Goal: Task Accomplishment & Management: Use online tool/utility

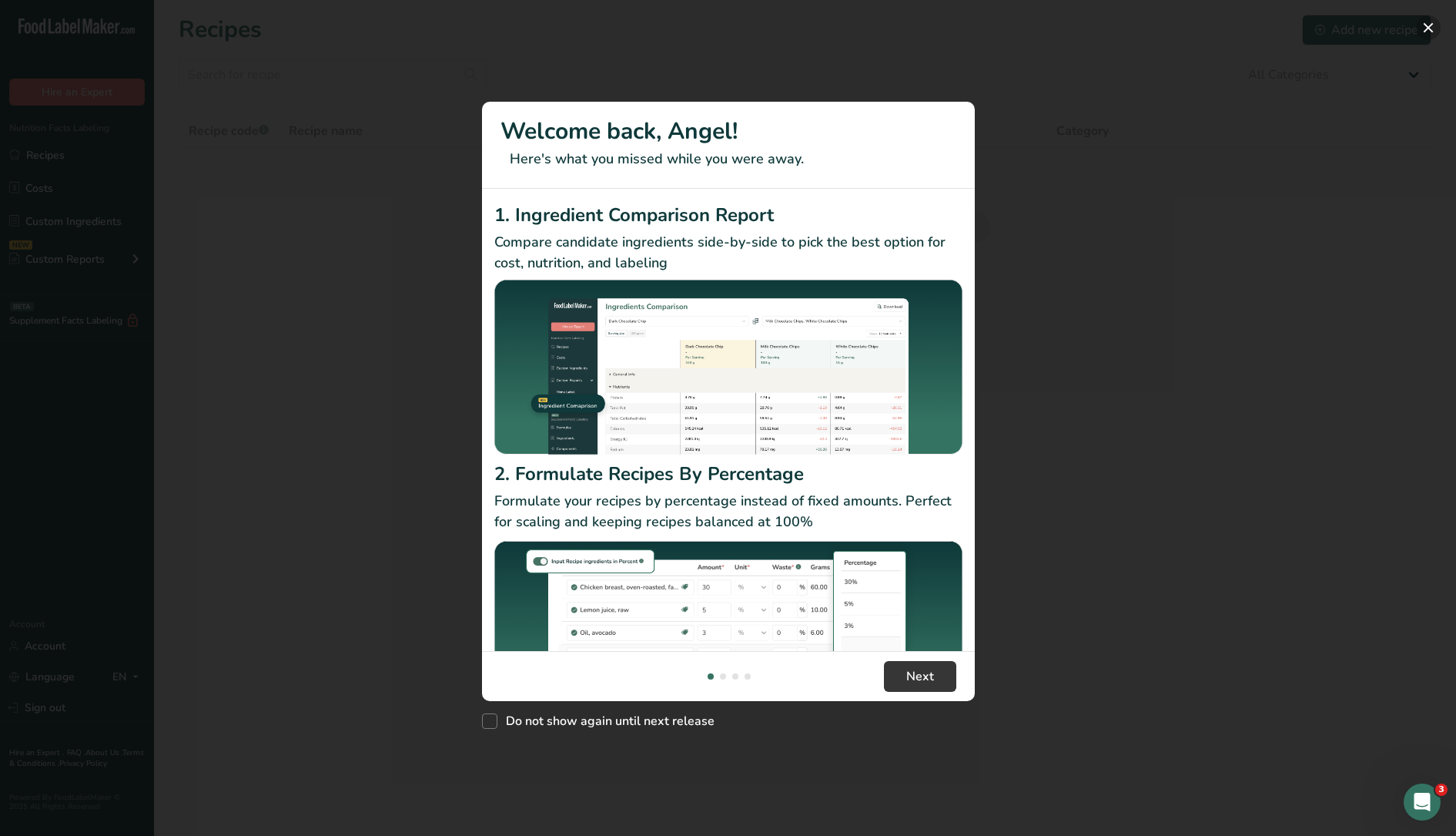
click at [1431, 24] on button "New Features" at bounding box center [1428, 27] width 24 height 24
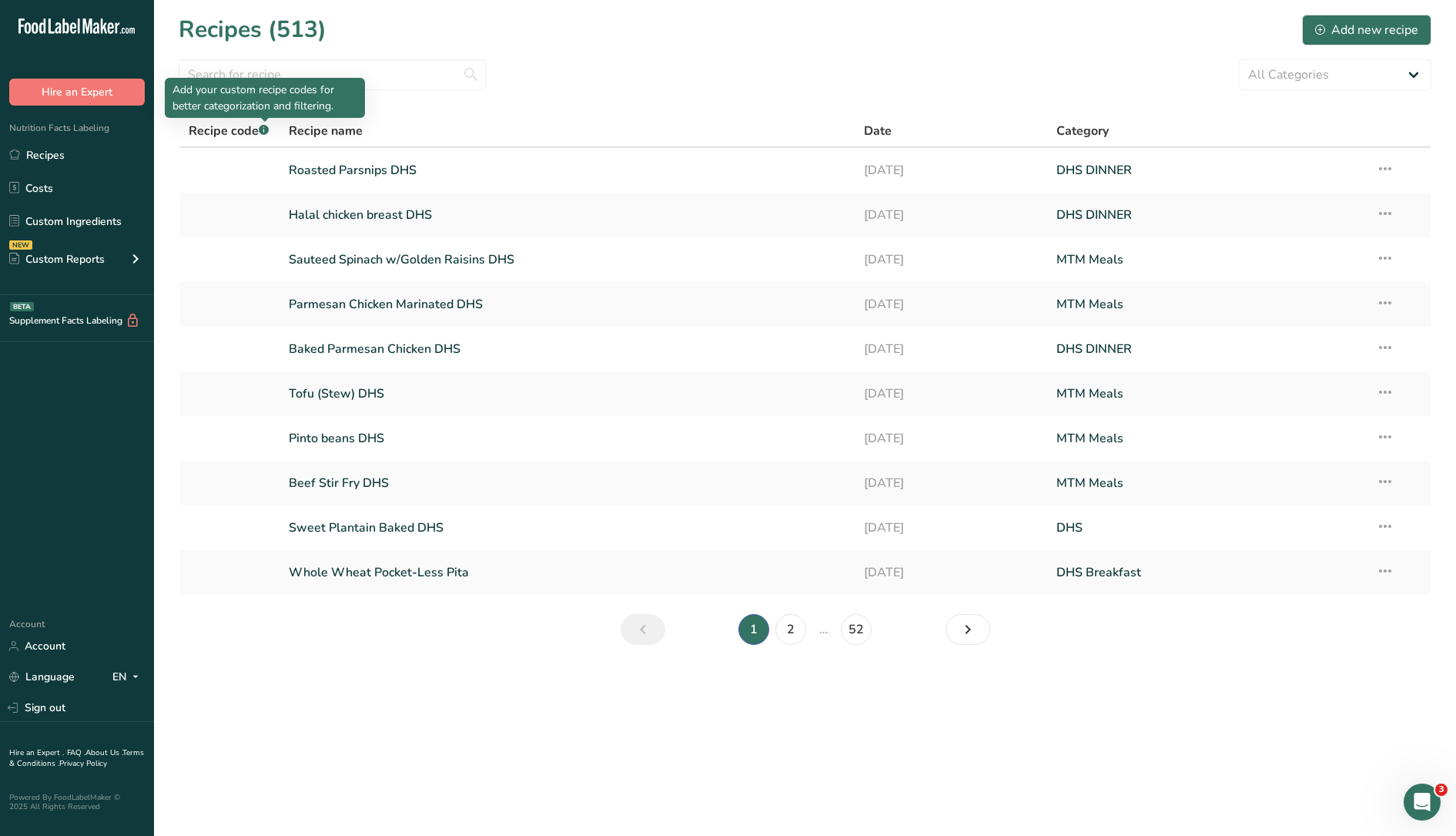
click at [271, 81] on div "Add your custom recipe codes for better categorization and filtering." at bounding box center [265, 98] width 200 height 40
click at [369, 74] on input "text" at bounding box center [332, 75] width 308 height 31
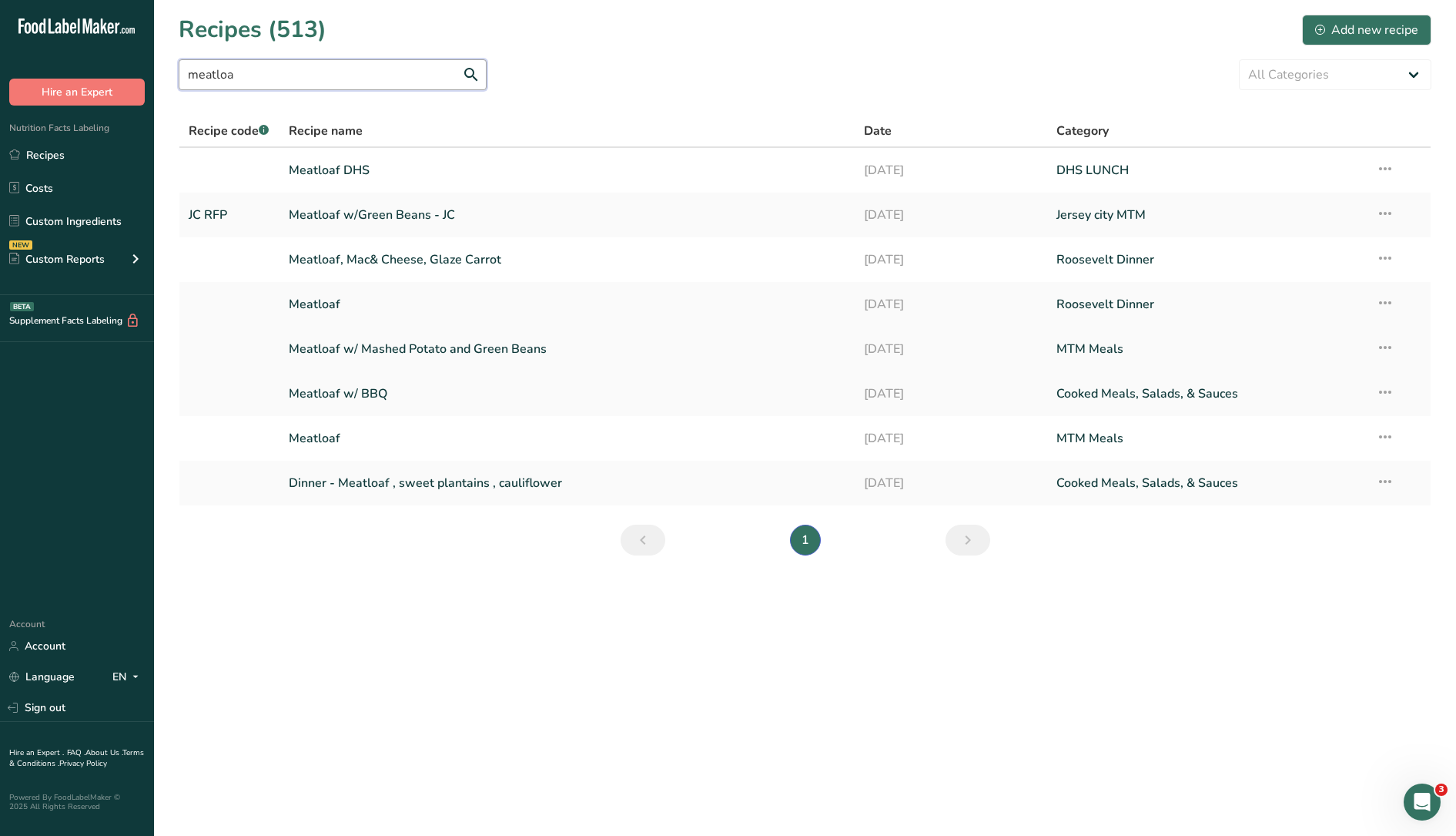
type input "meatloa"
click at [523, 345] on link "Meatloaf w/ Mashed Potato and Green Beans" at bounding box center [567, 349] width 557 height 32
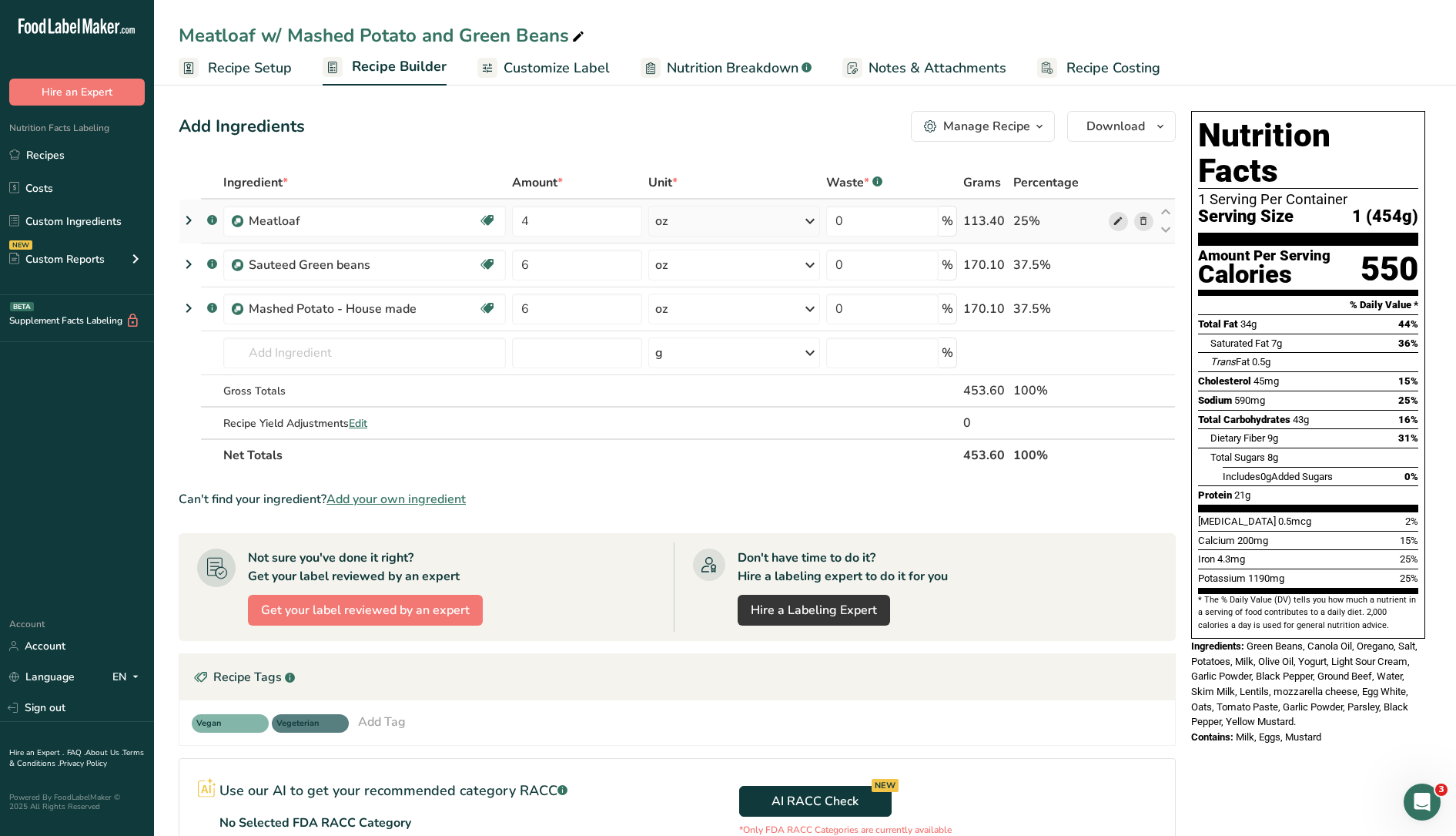
click at [1118, 224] on icon at bounding box center [1118, 222] width 11 height 16
click at [1119, 312] on icon at bounding box center [1118, 309] width 11 height 16
click at [1119, 267] on icon at bounding box center [1118, 266] width 11 height 16
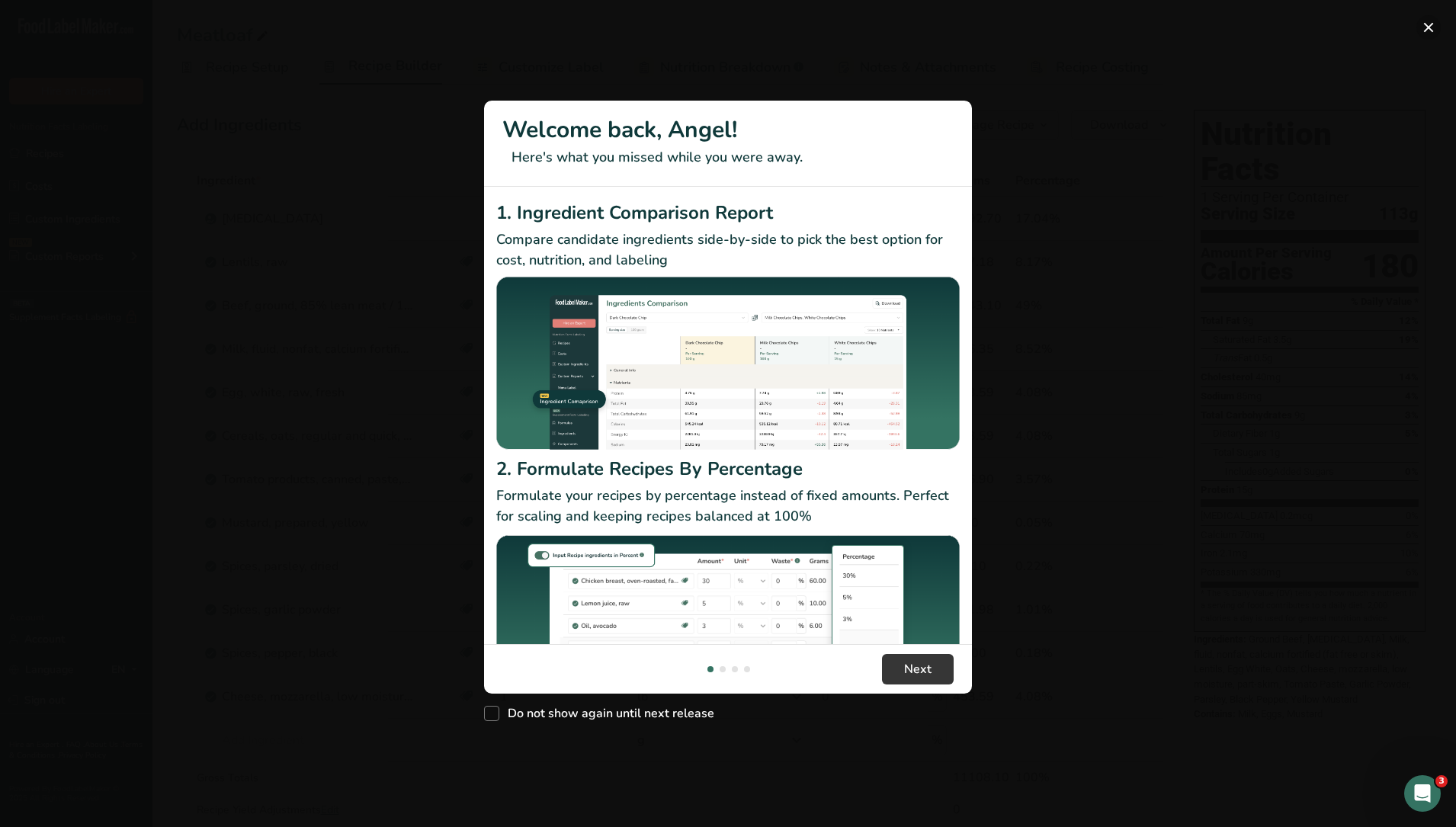
click at [1421, 25] on button "New Features" at bounding box center [1428, 27] width 24 height 24
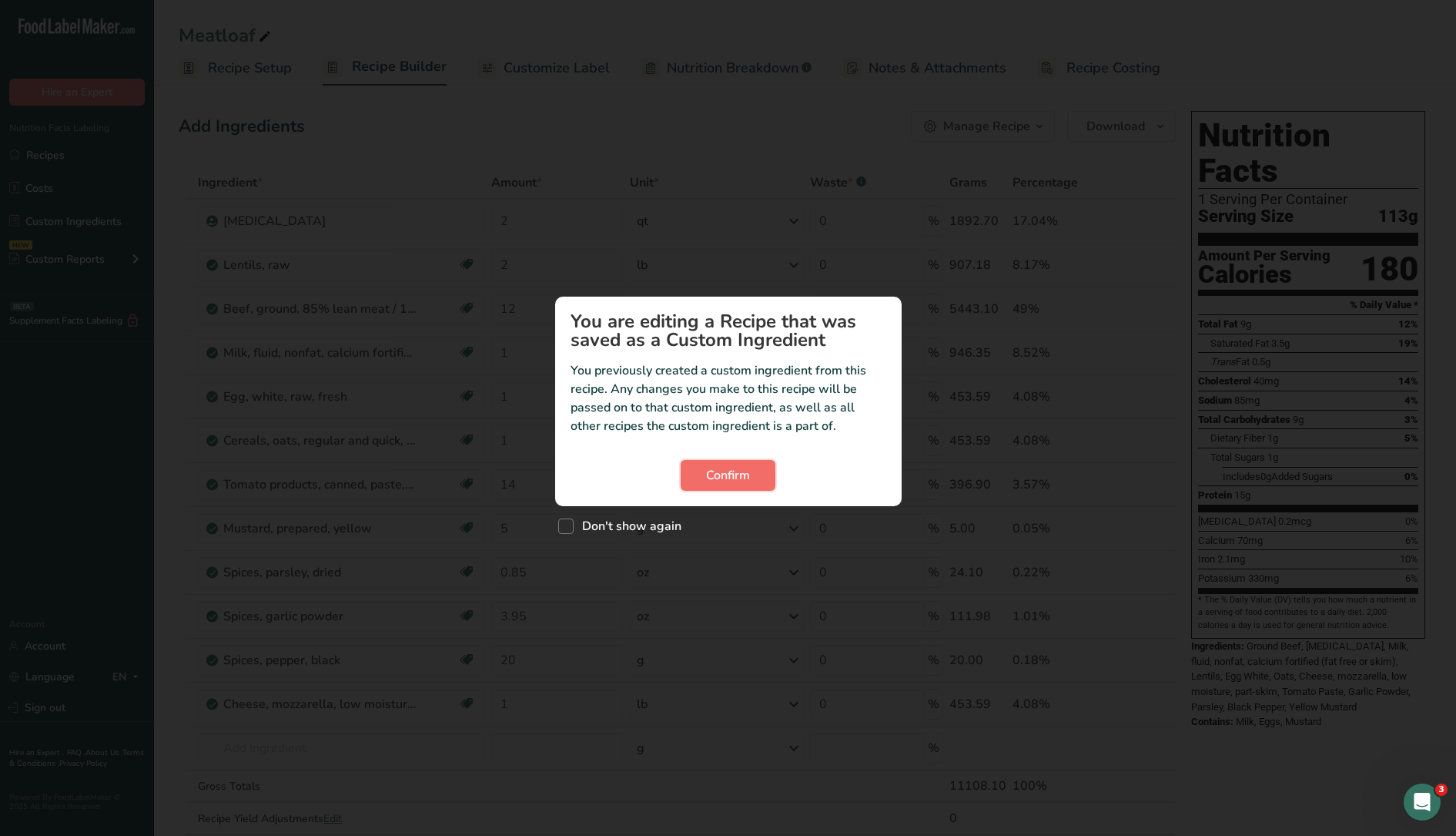
click at [730, 485] on button "Confirm" at bounding box center [728, 475] width 95 height 31
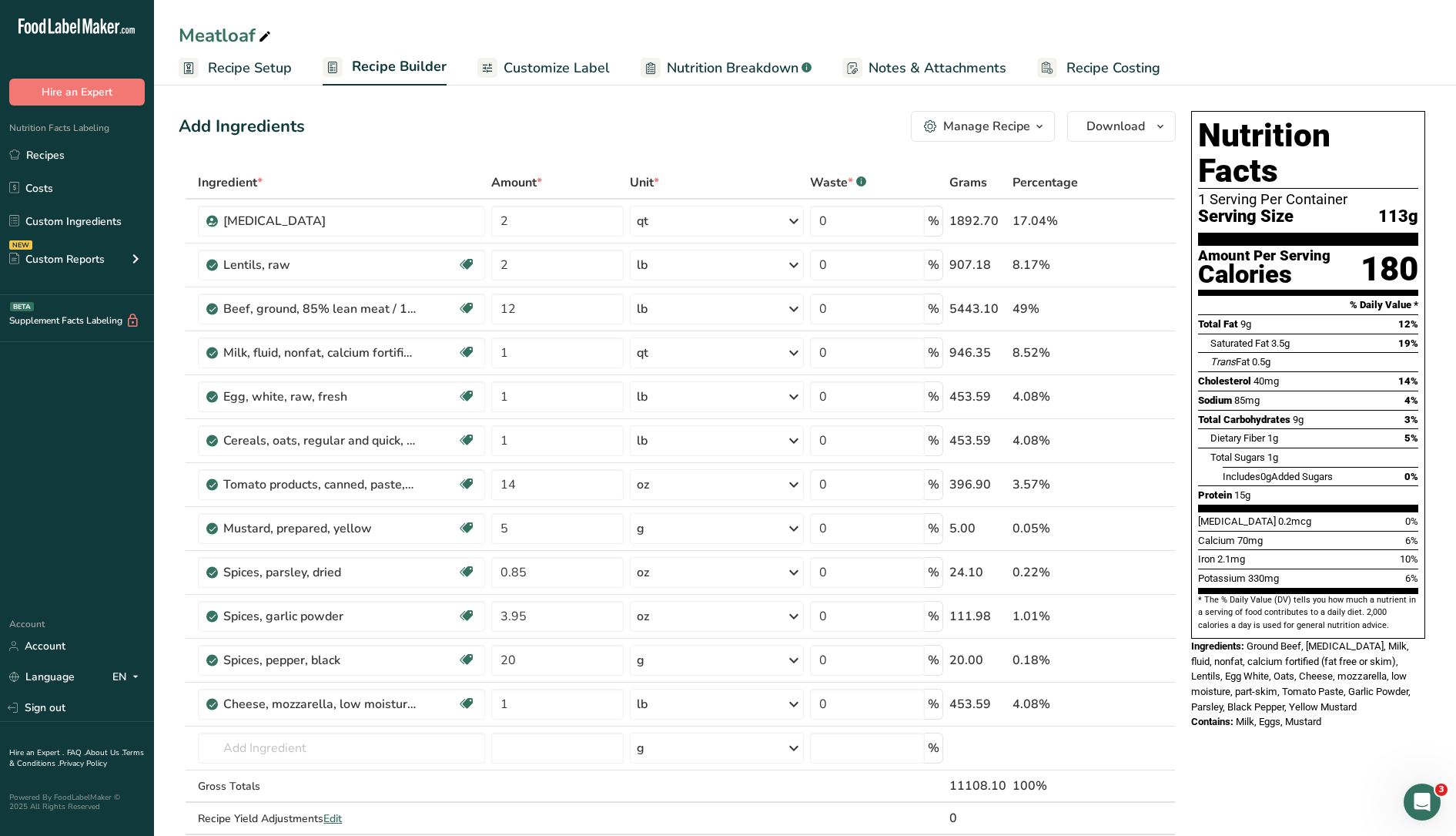
click at [969, 117] on div "Manage Recipe" at bounding box center [987, 126] width 87 height 19
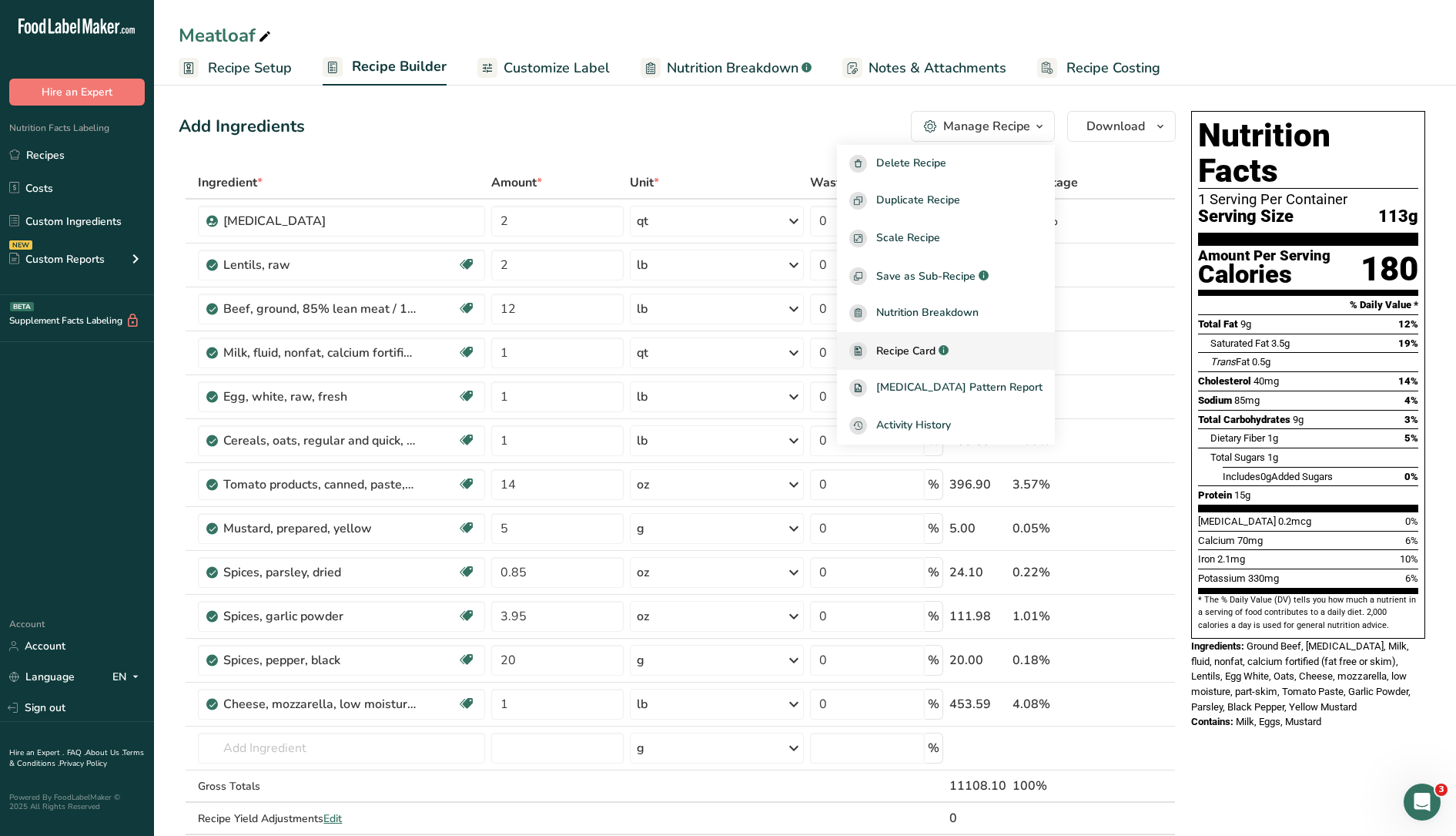
click at [932, 348] on span "Recipe Card" at bounding box center [906, 351] width 59 height 16
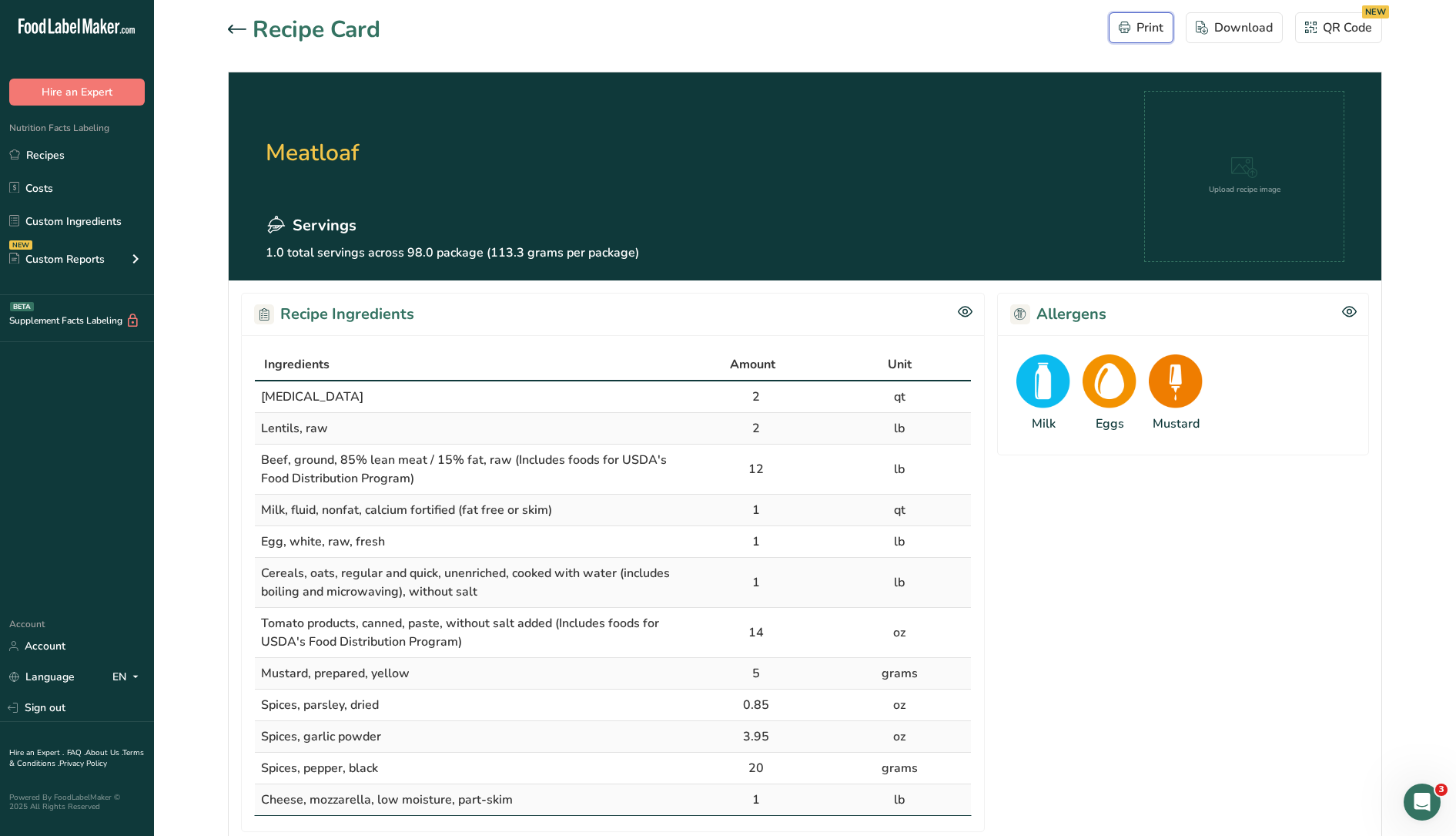
click at [1141, 31] on div "Print" at bounding box center [1142, 28] width 45 height 19
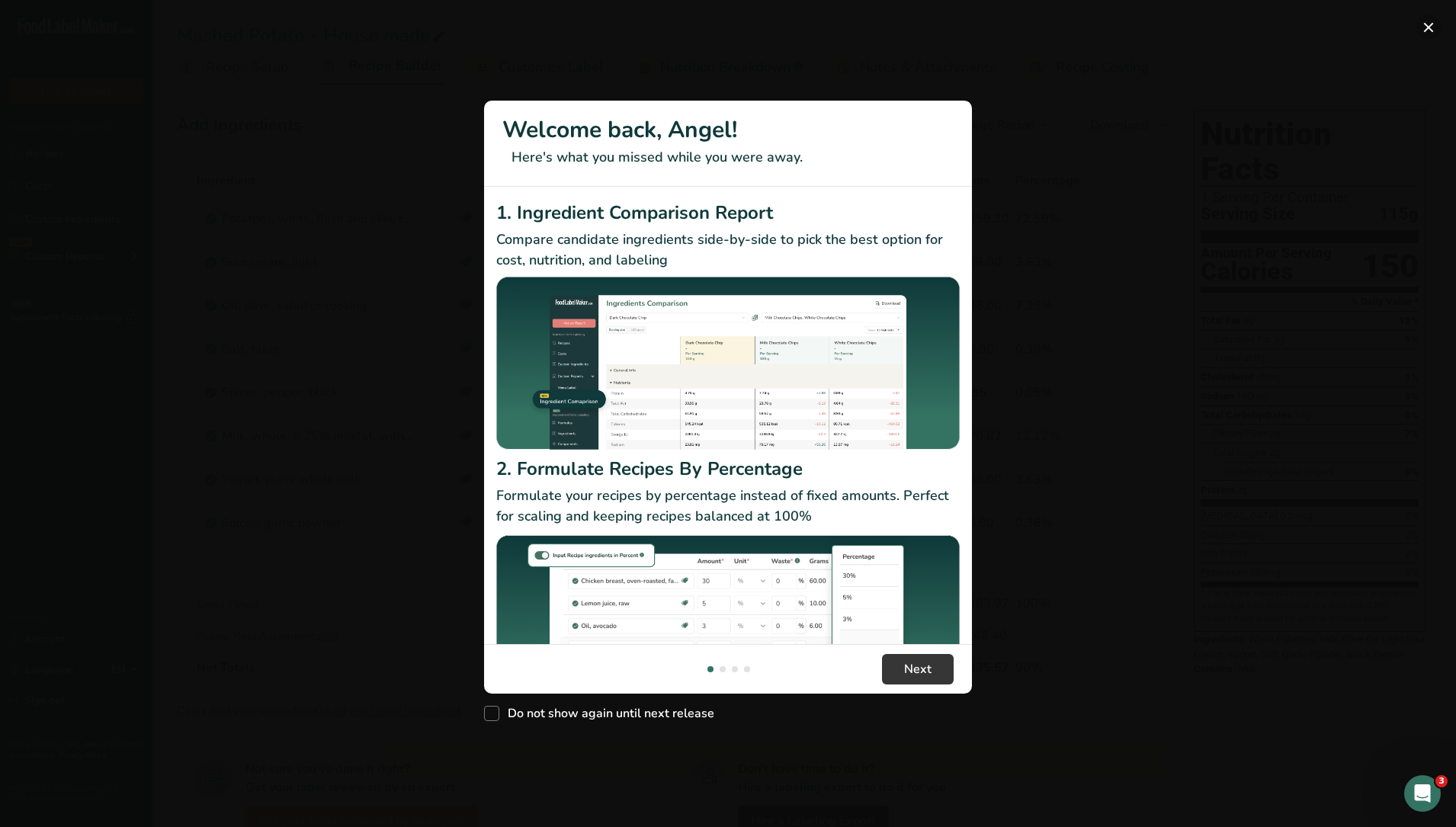
click at [1424, 30] on button "New Features" at bounding box center [1428, 27] width 24 height 24
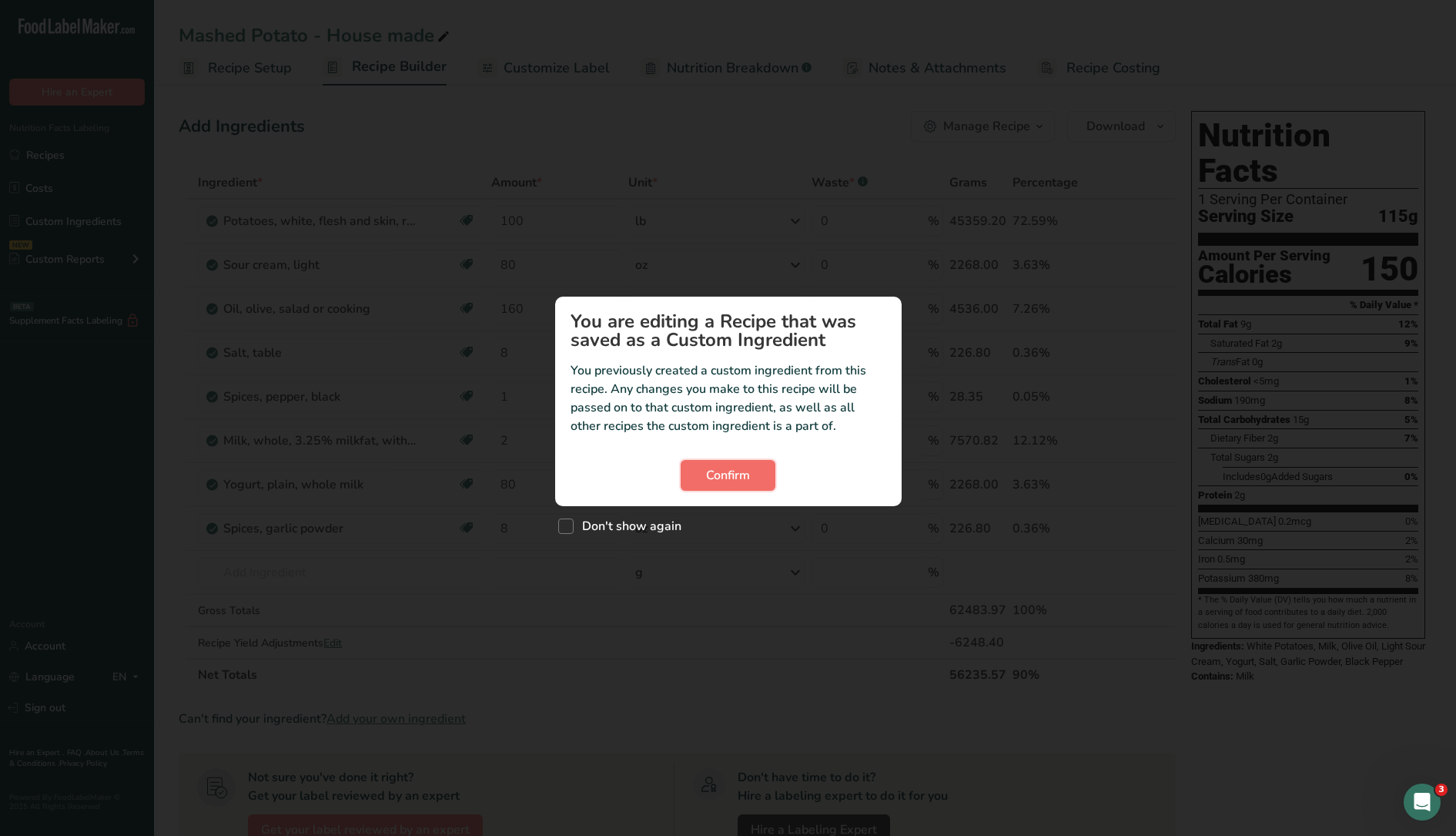
click at [733, 476] on span "Confirm" at bounding box center [728, 475] width 44 height 19
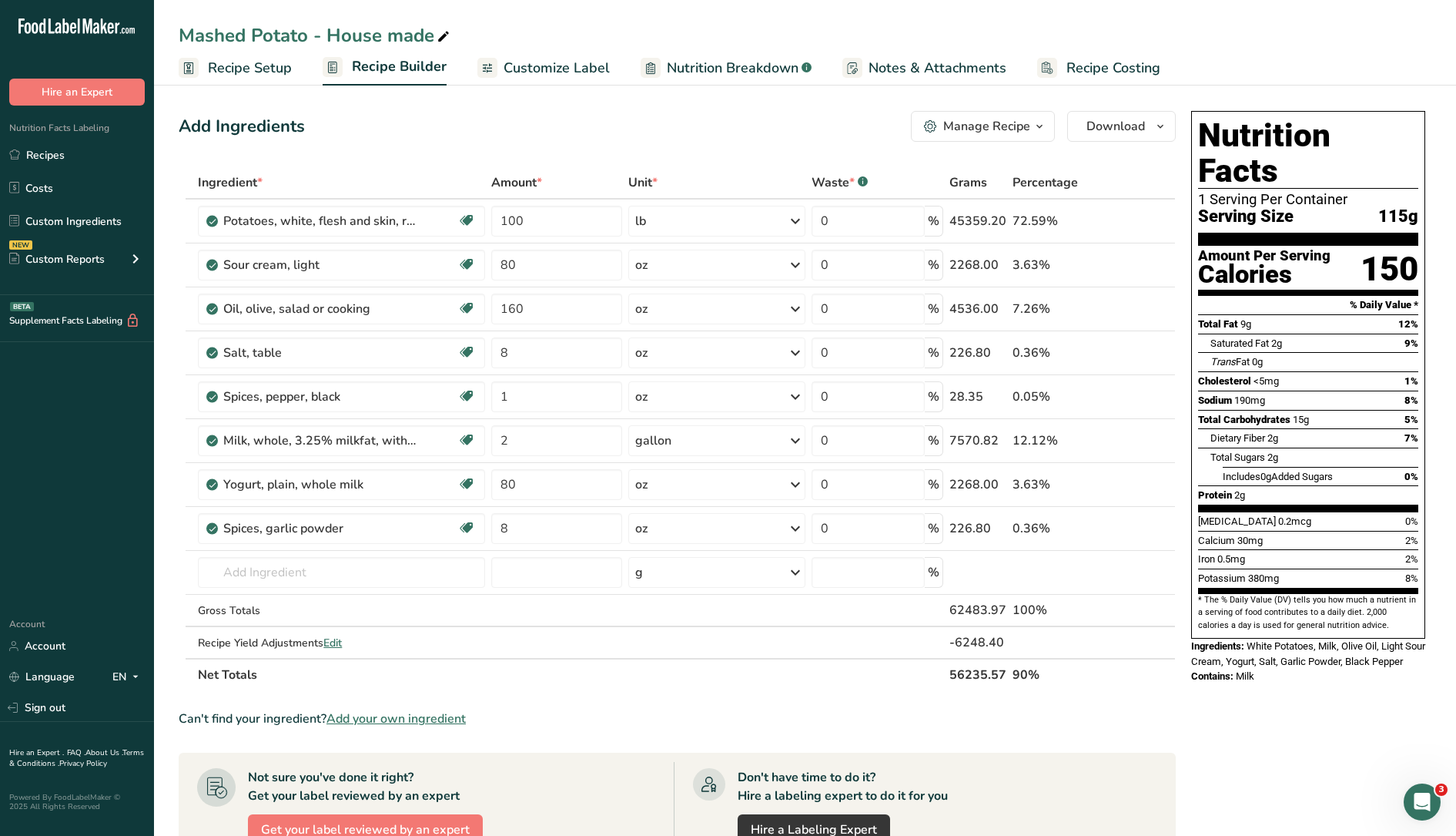
click at [724, 135] on div "Add Ingredients Manage Recipe Delete Recipe Duplicate Recipe Scale Recipe Save …" at bounding box center [677, 127] width 997 height 31
click at [1022, 132] on div "Manage Recipe" at bounding box center [987, 126] width 87 height 19
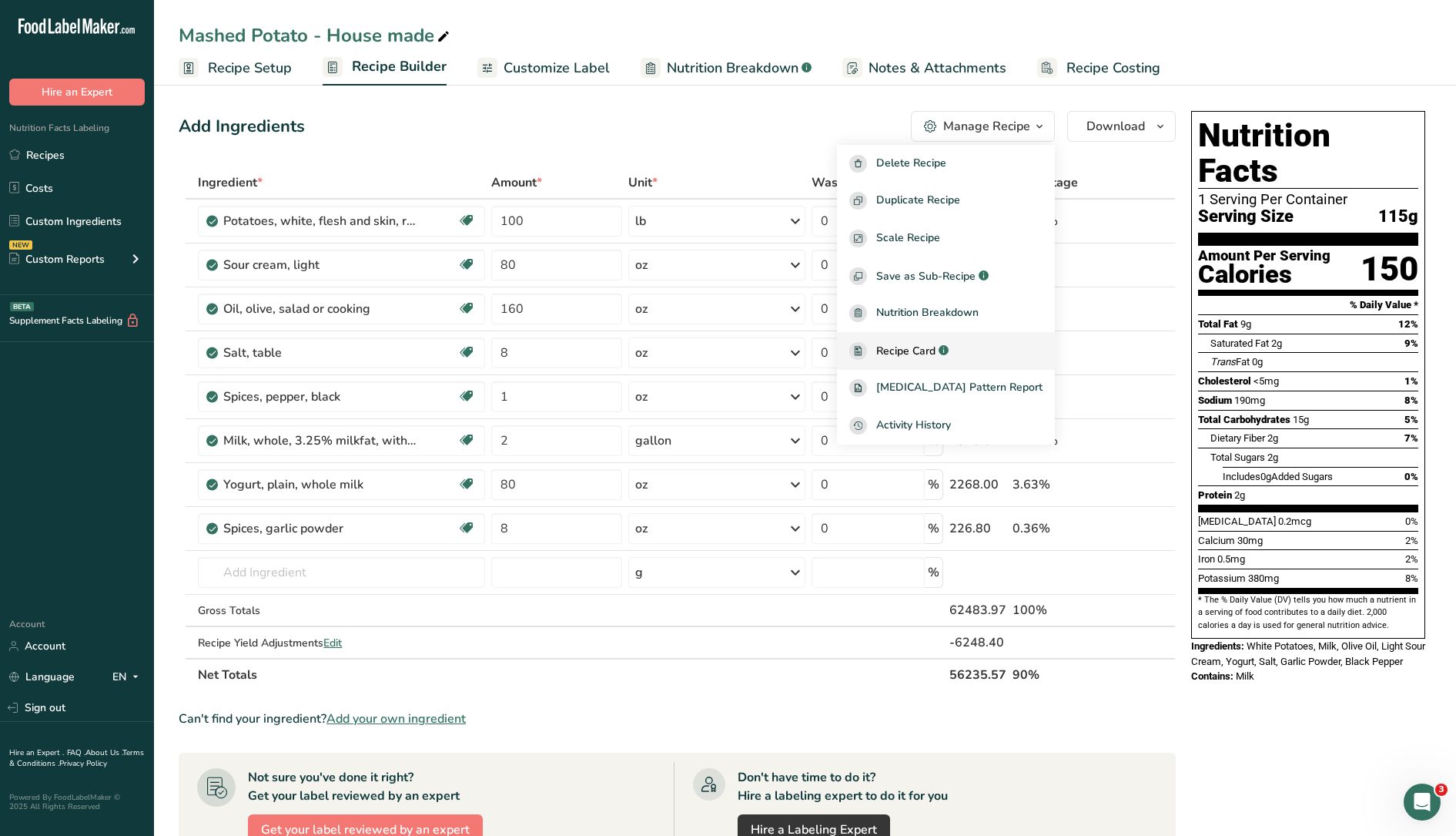
click at [935, 348] on span "Recipe Card" at bounding box center [906, 351] width 59 height 16
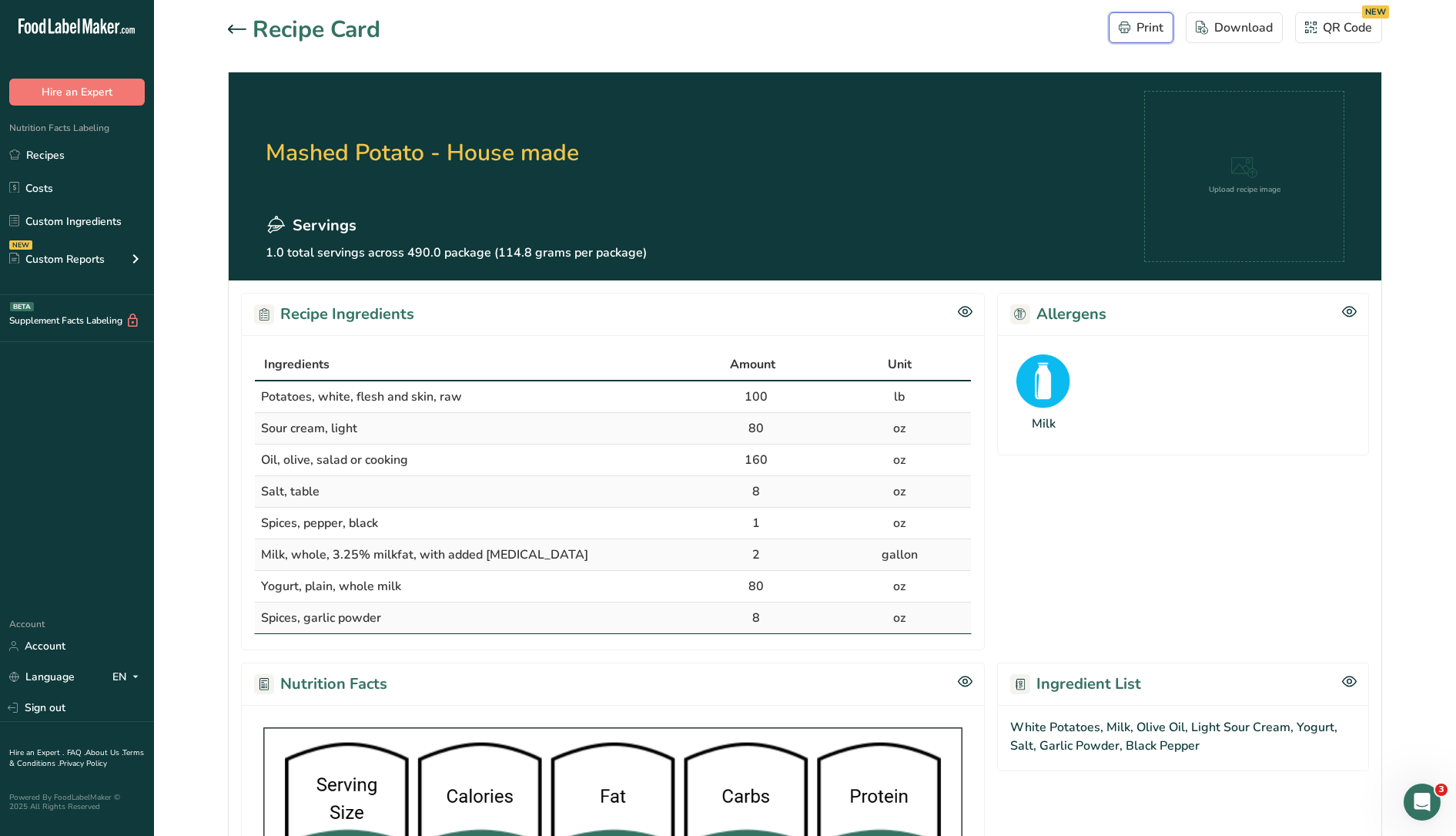
click at [1140, 22] on div "Print" at bounding box center [1142, 28] width 45 height 19
click at [232, 24] on icon at bounding box center [237, 29] width 19 height 9
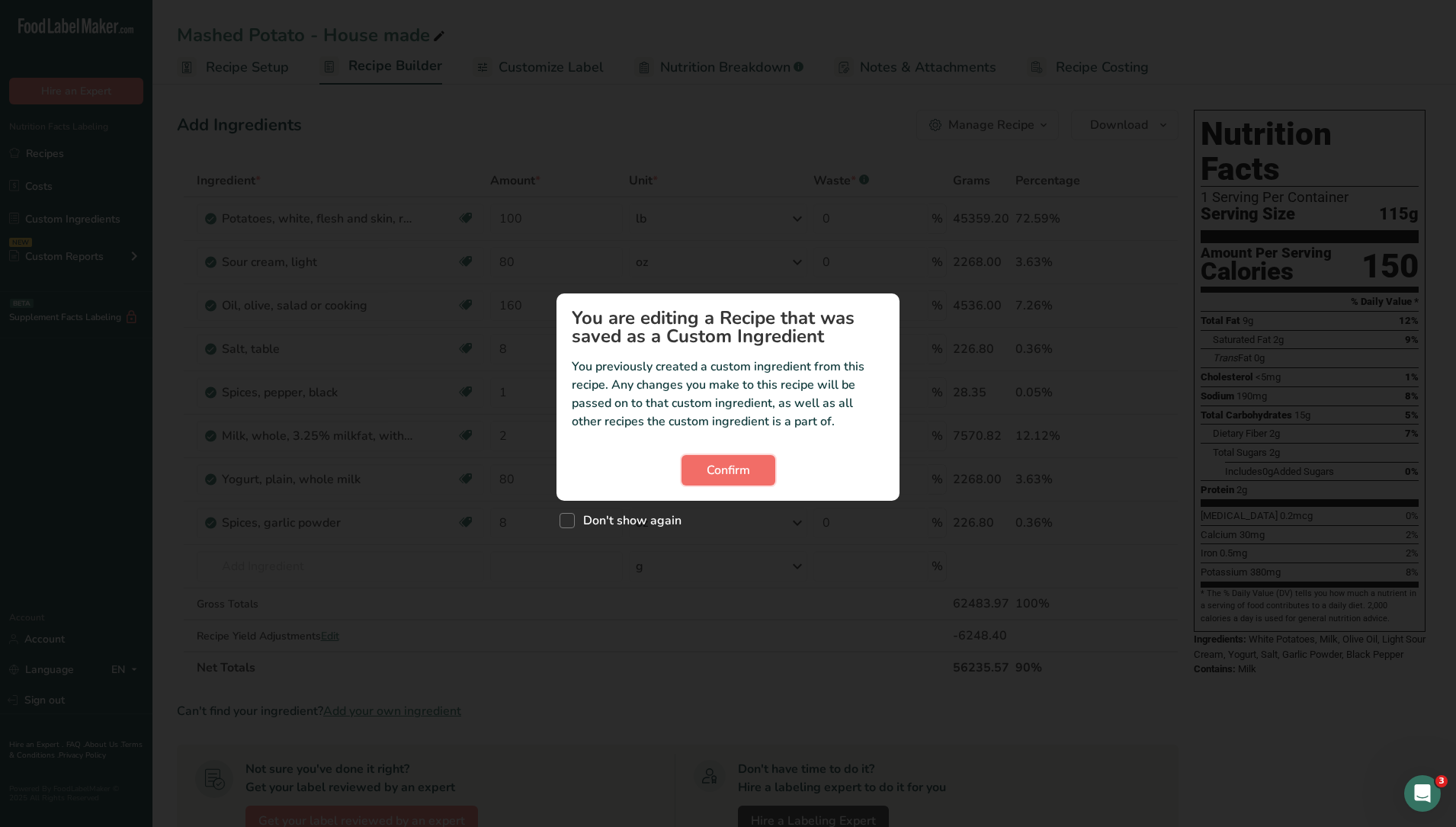
click at [757, 462] on button "Confirm" at bounding box center [728, 470] width 94 height 30
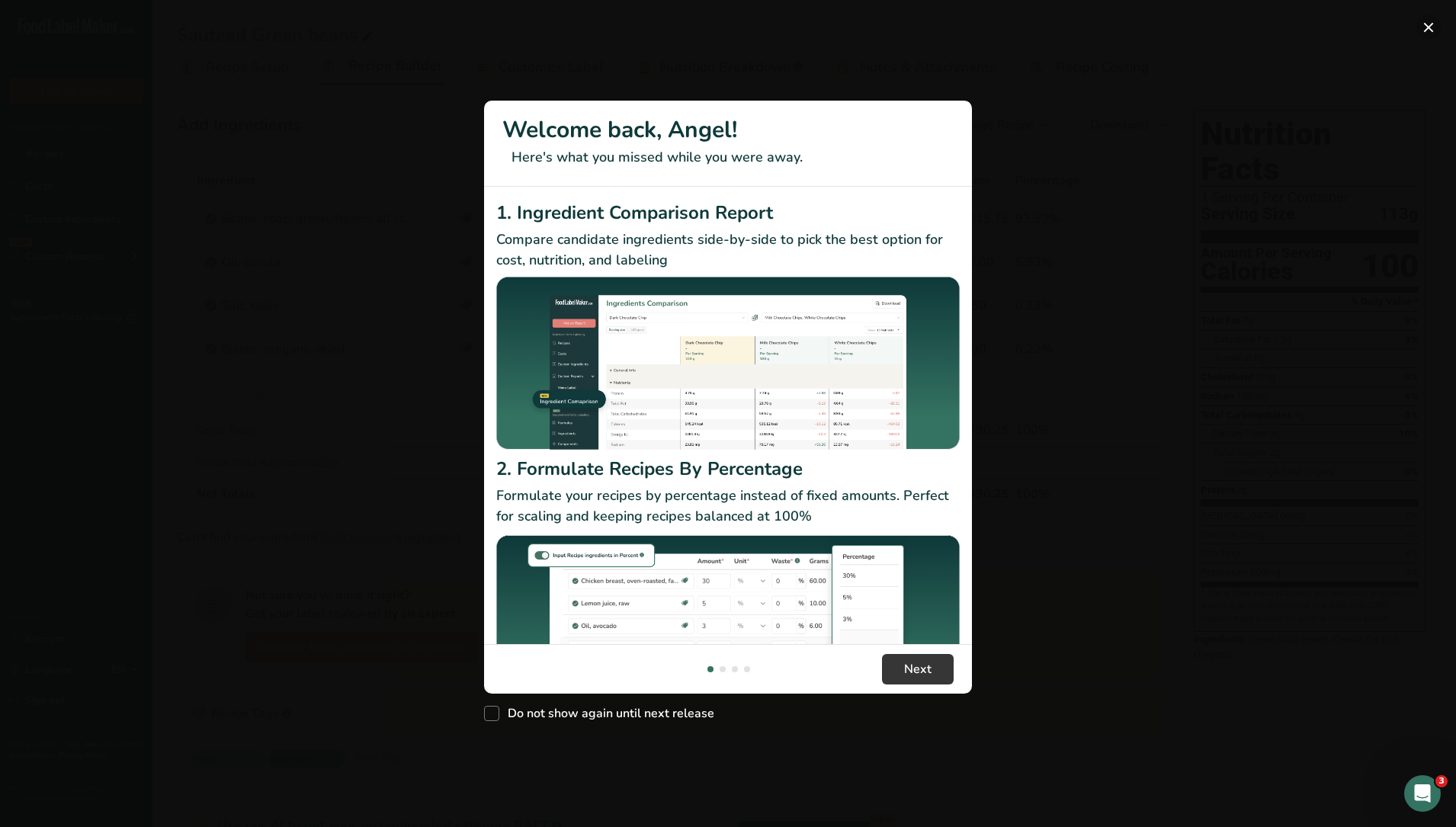
click at [1428, 20] on button "New Features" at bounding box center [1428, 27] width 24 height 24
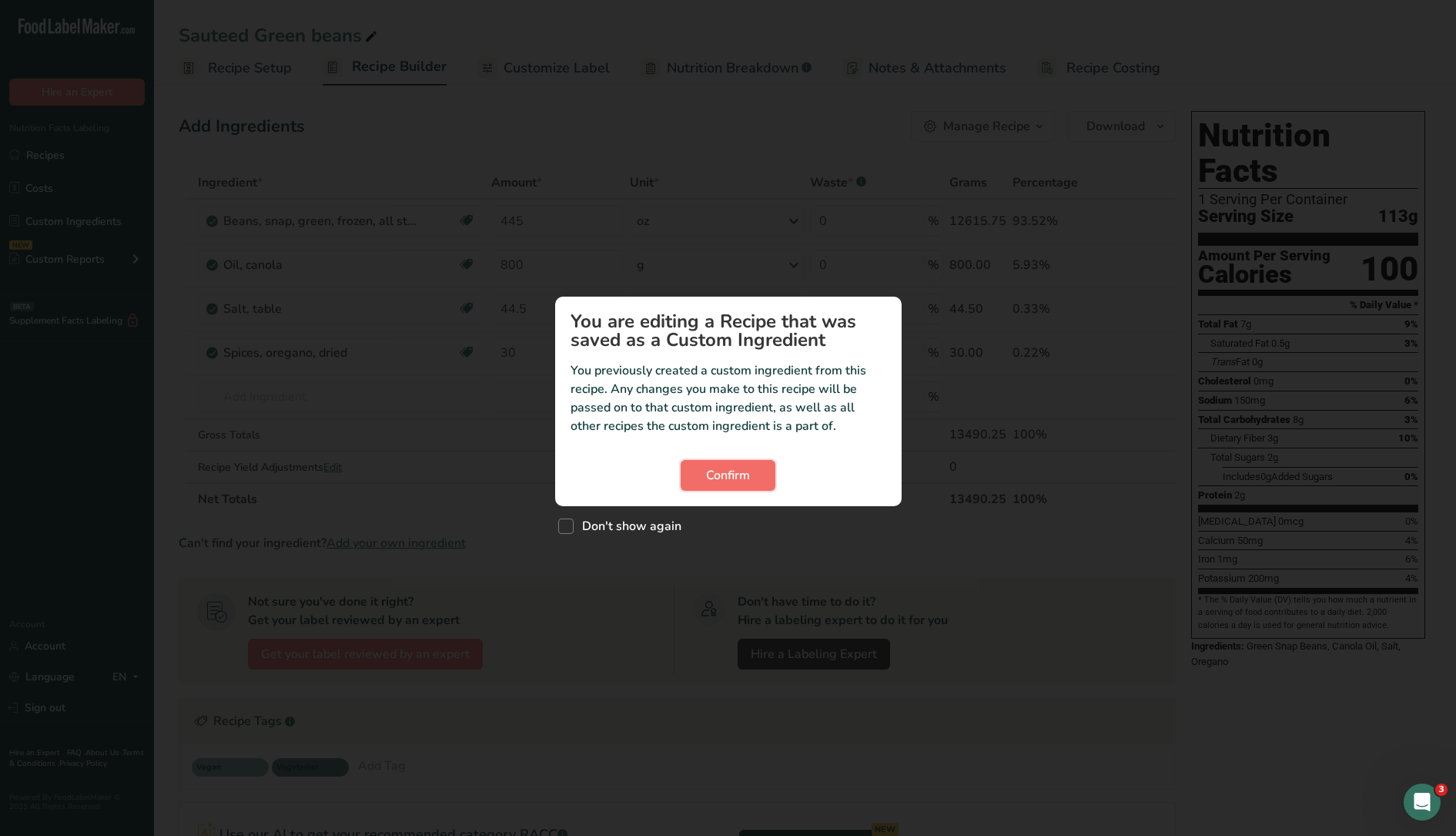
click at [742, 465] on button "Confirm" at bounding box center [728, 475] width 95 height 31
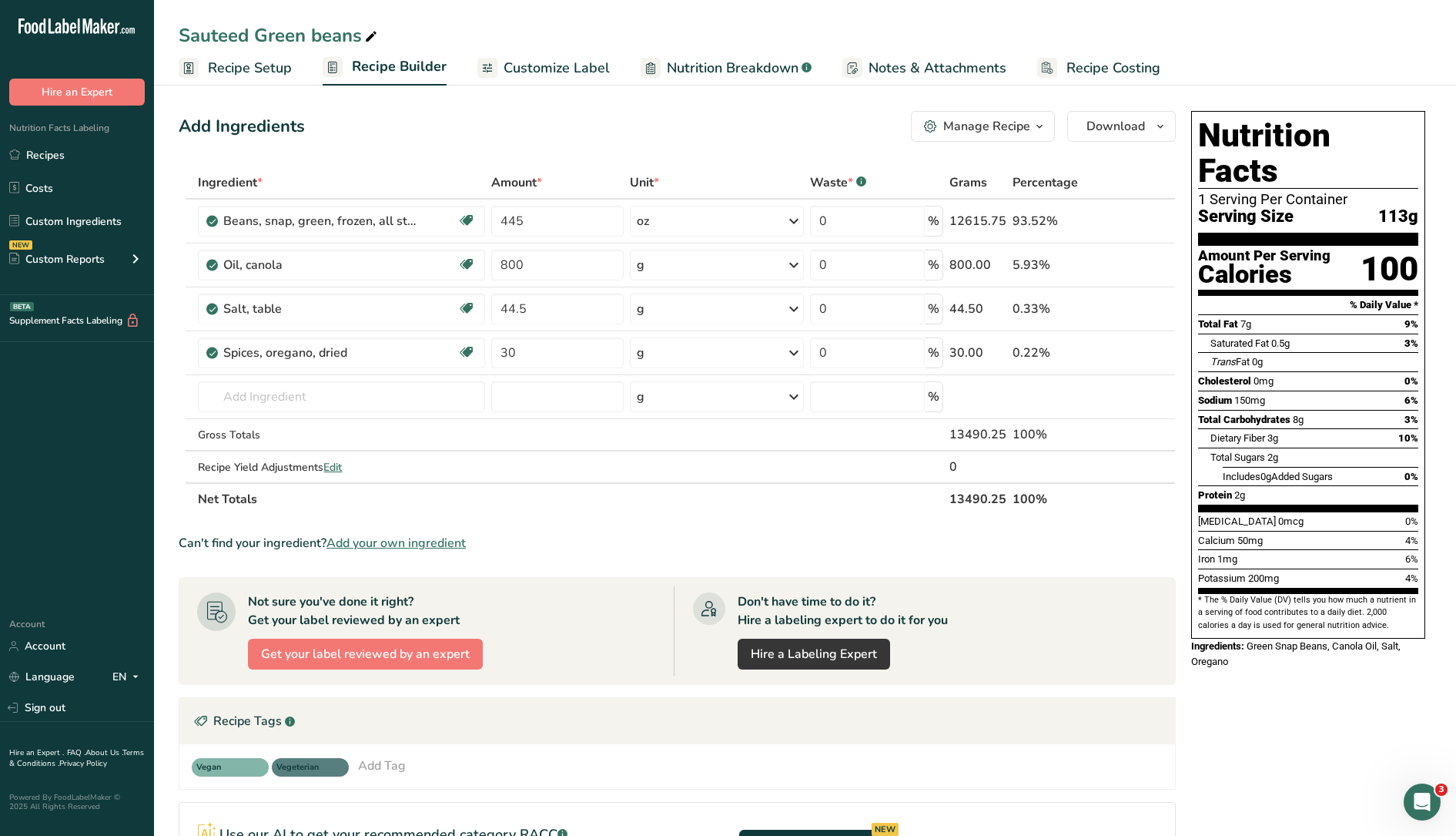
click at [994, 113] on button "Manage Recipe" at bounding box center [983, 127] width 144 height 31
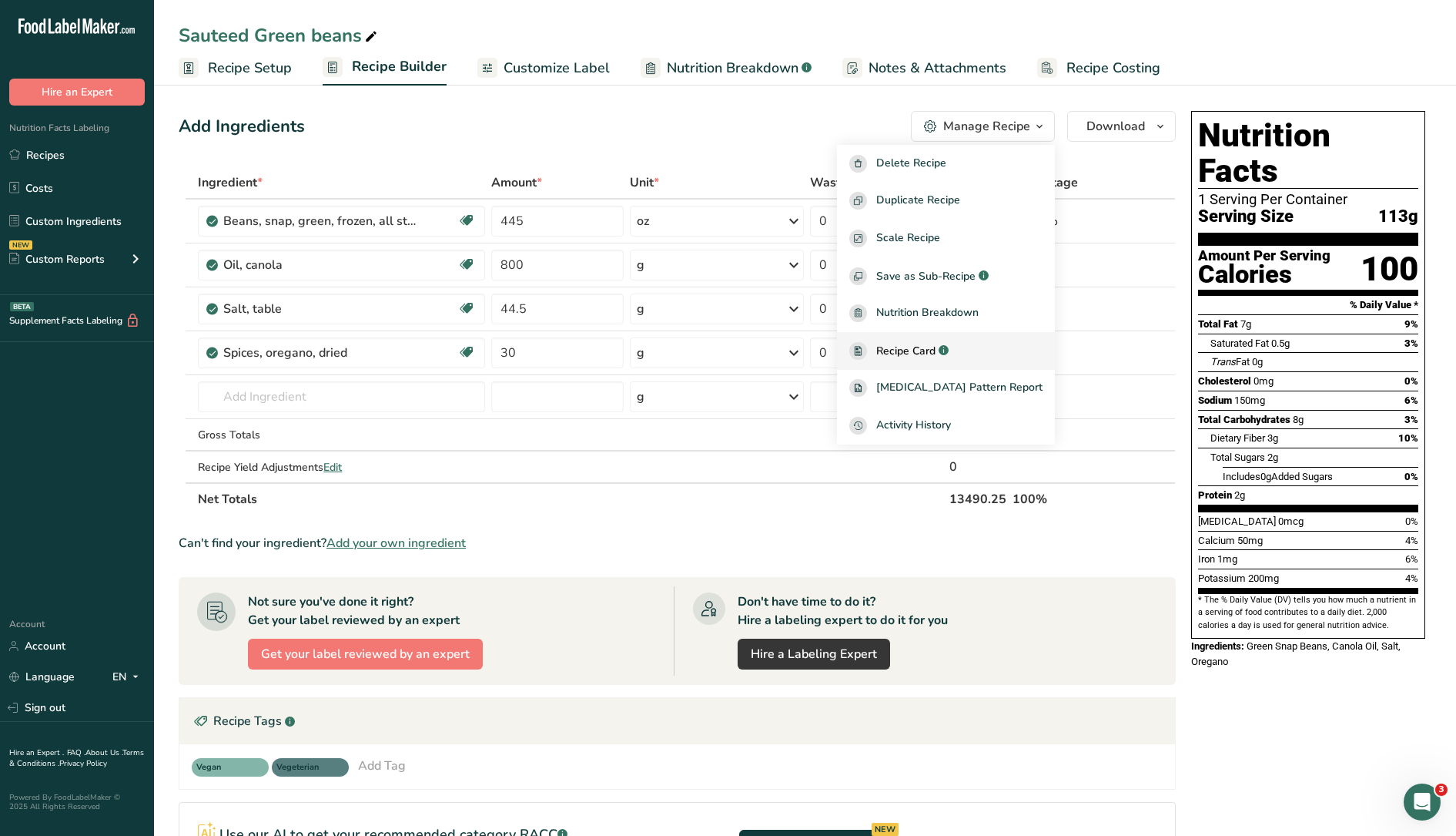
click at [935, 353] on span "Recipe Card" at bounding box center [906, 351] width 59 height 16
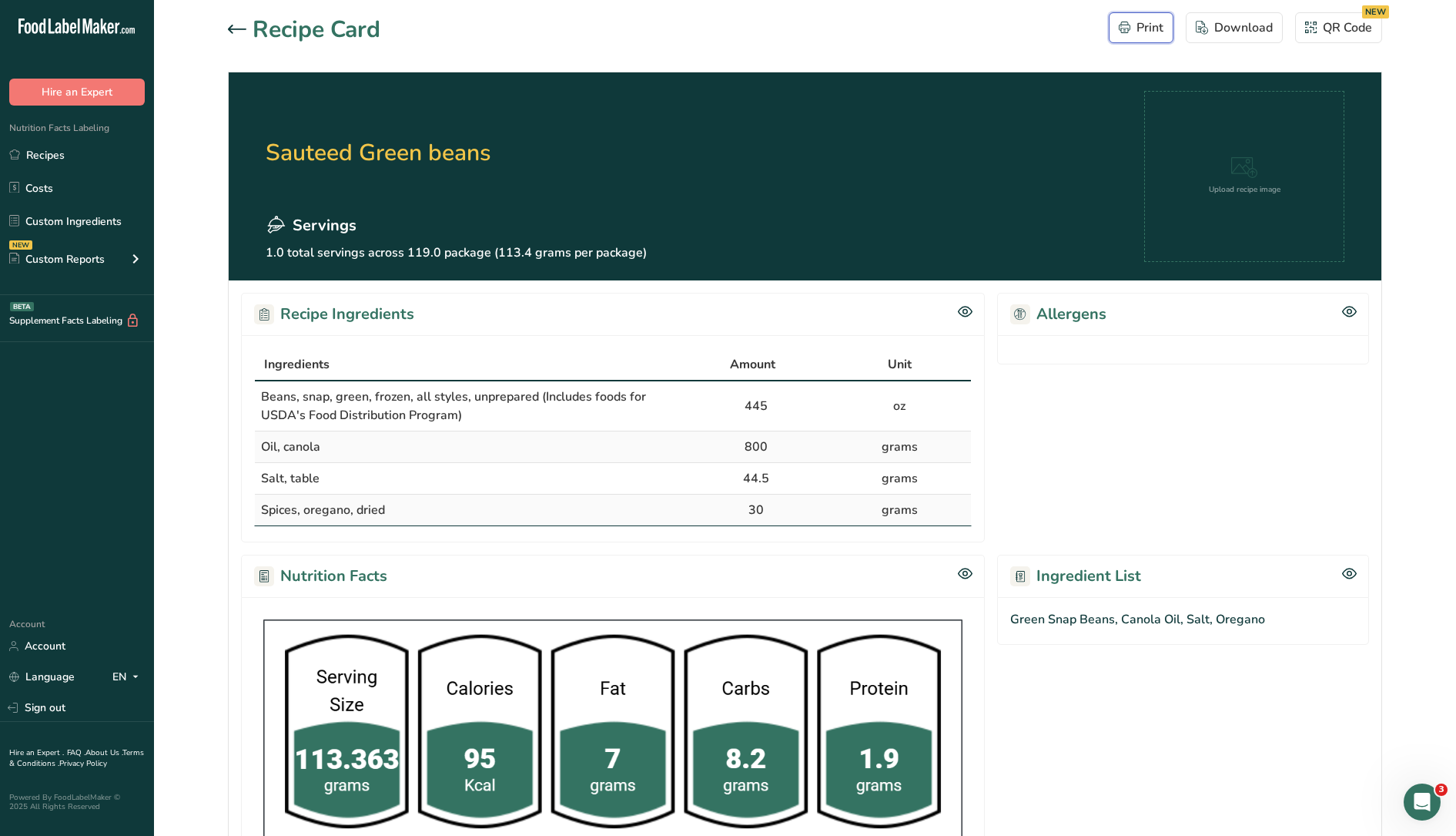
click at [1125, 30] on icon "button" at bounding box center [1124, 30] width 3 height 1
click at [56, 156] on link "Recipes" at bounding box center [77, 154] width 154 height 30
